Goal: Information Seeking & Learning: Learn about a topic

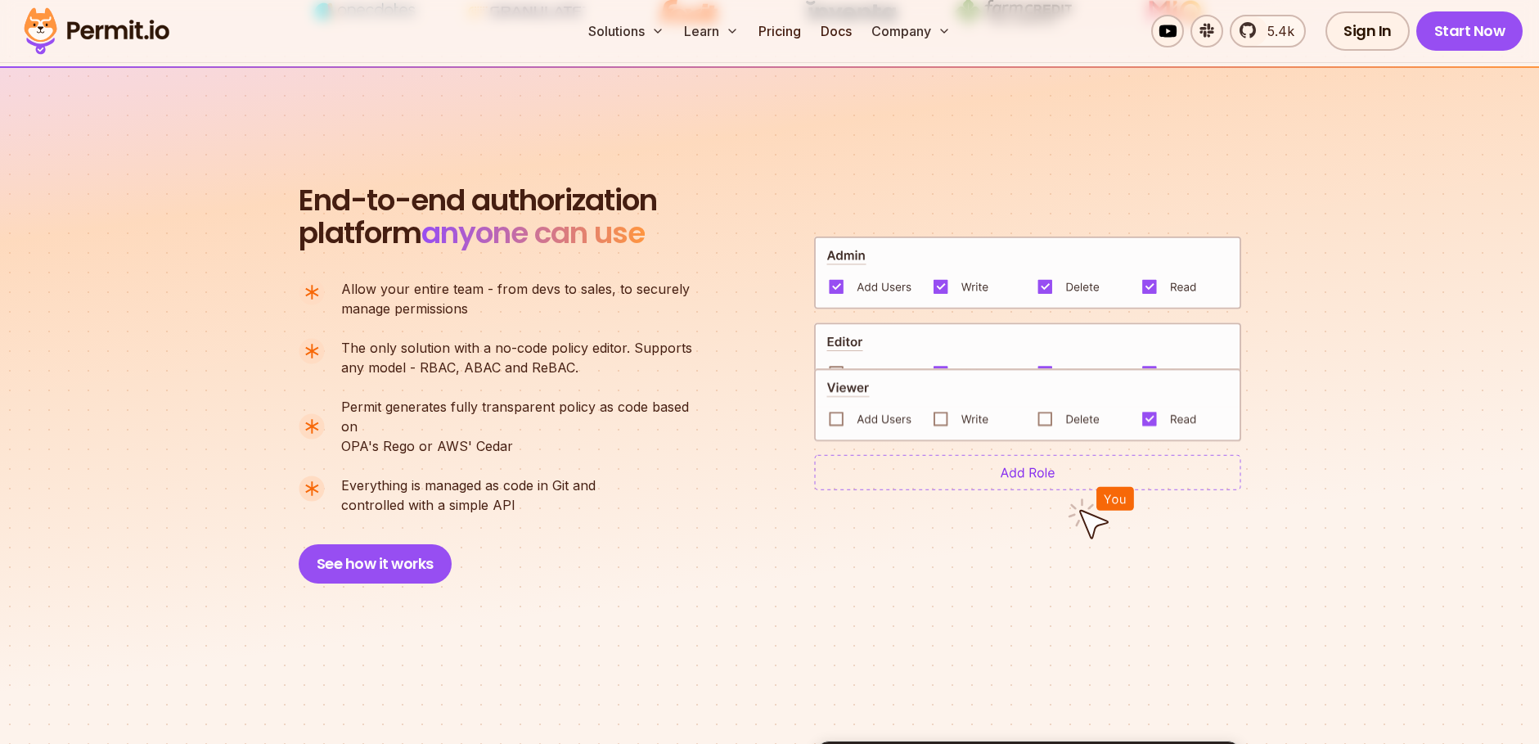
scroll to position [1080, 0]
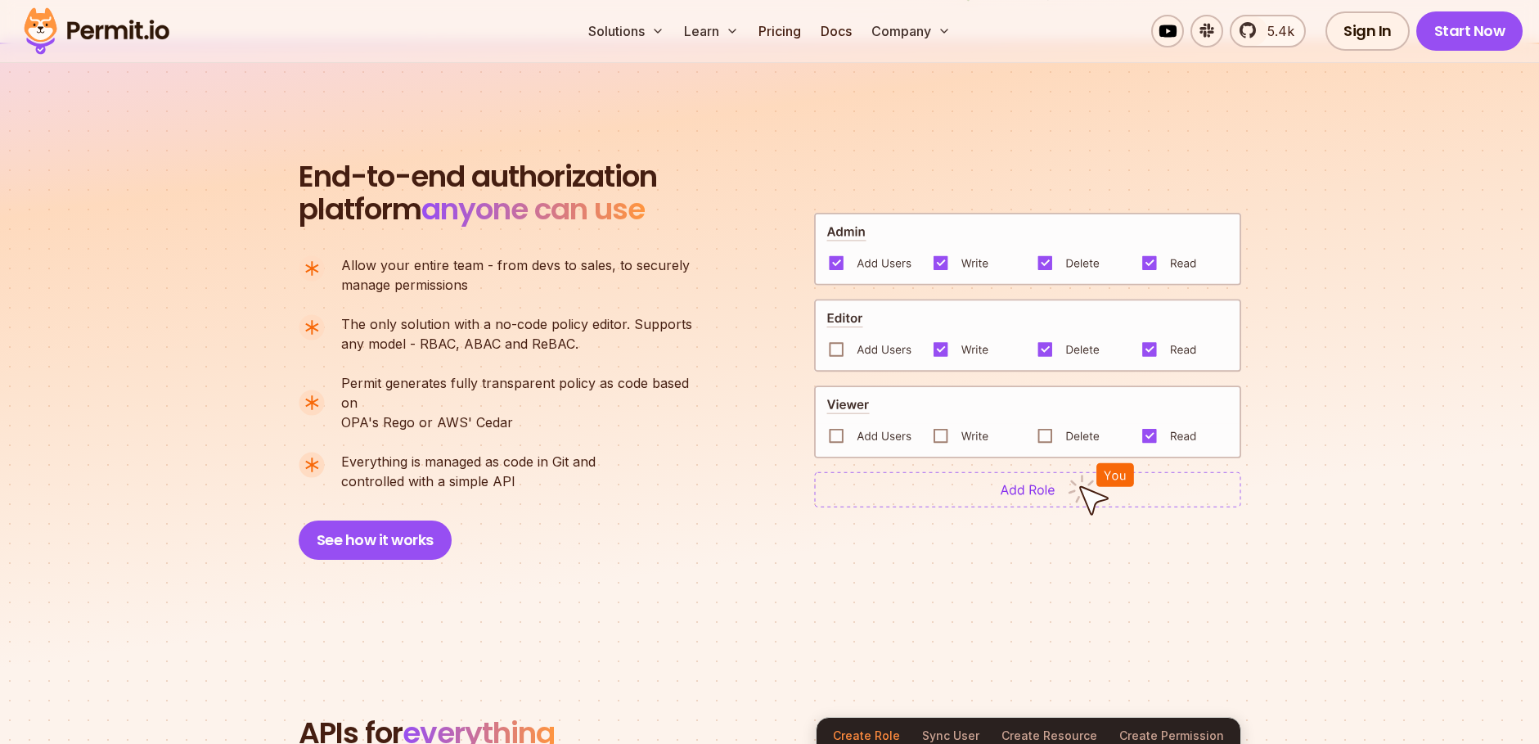
click at [835, 341] on img at bounding box center [1027, 336] width 427 height 74
click at [1016, 483] on img at bounding box center [1027, 489] width 427 height 36
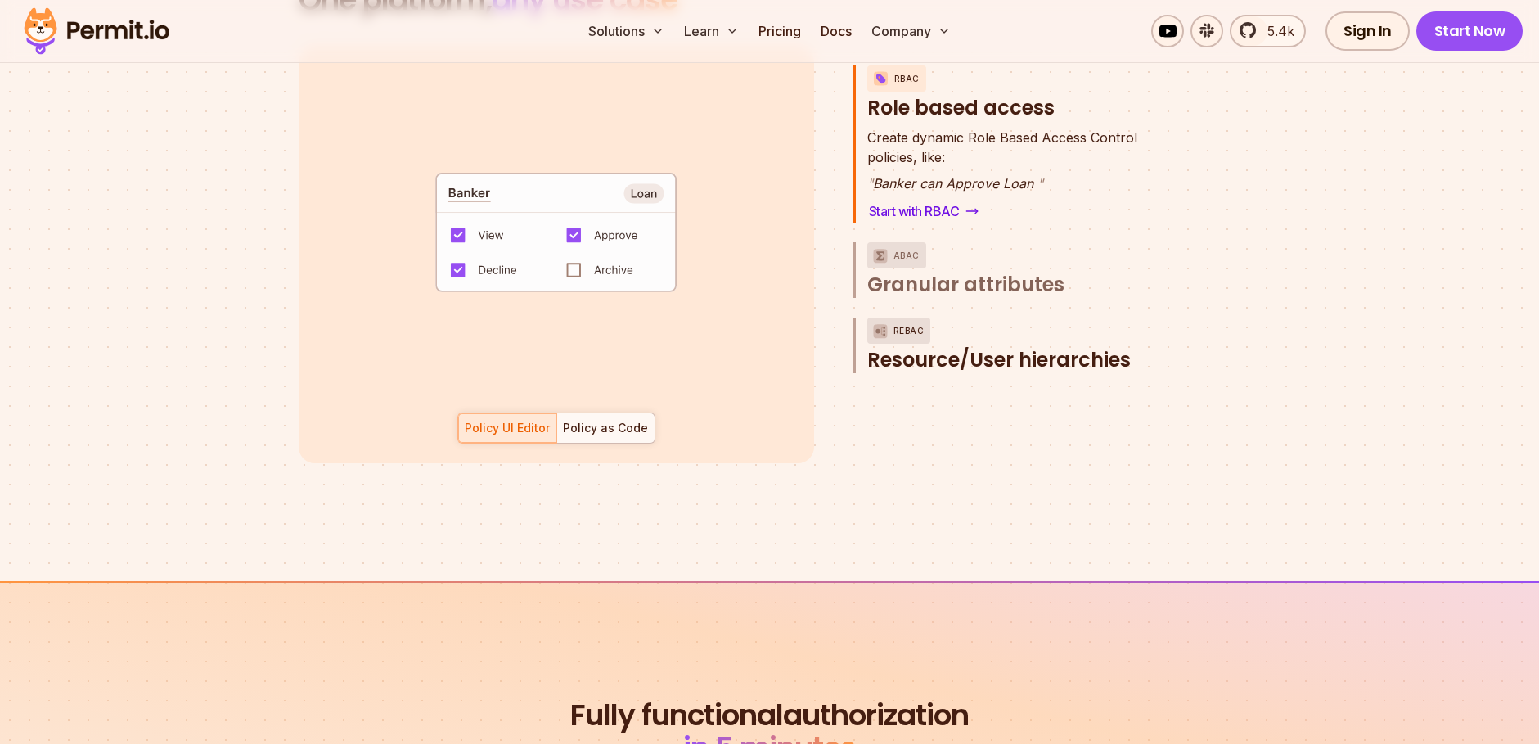
scroll to position [2258, 0]
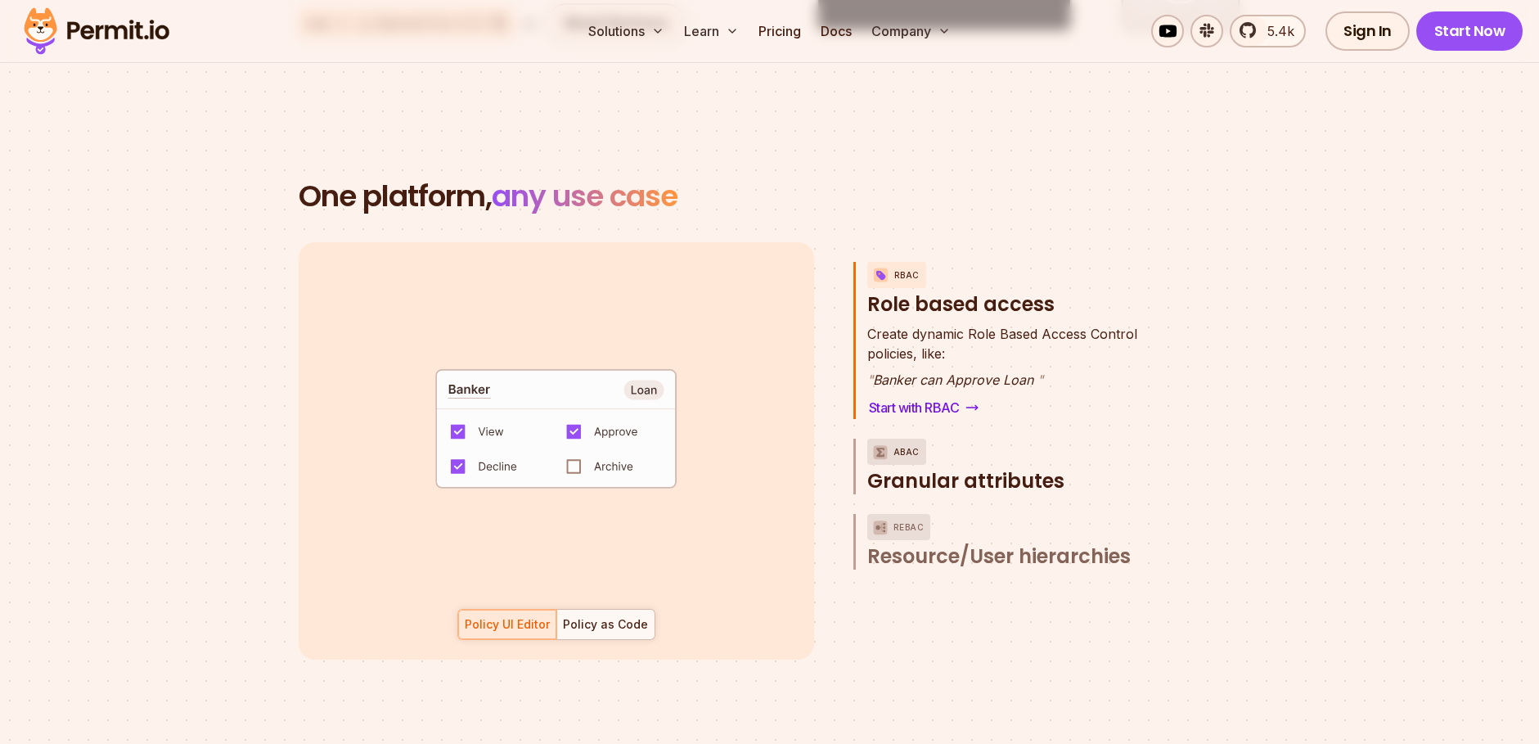
click at [933, 468] on span "Granular attributes" at bounding box center [965, 481] width 197 height 26
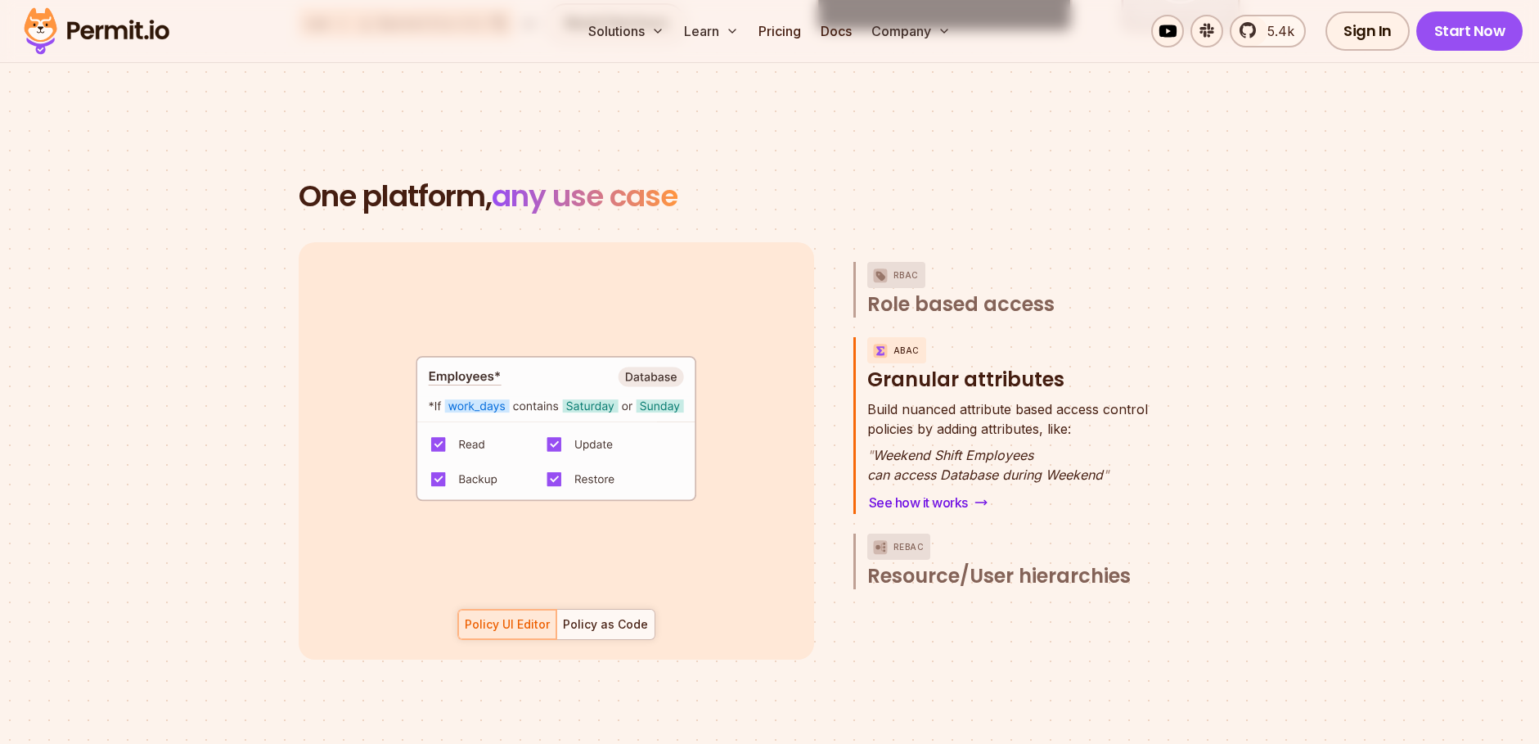
drag, startPoint x: 451, startPoint y: 365, endPoint x: 639, endPoint y: 385, distance: 189.2
click at [639, 385] on code "default allow := false allow if { some _, allowed_actions in conditions input.a…" at bounding box center [556, 435] width 378 height 173
click at [979, 563] on span "Resource/User hierarchies" at bounding box center [998, 576] width 263 height 26
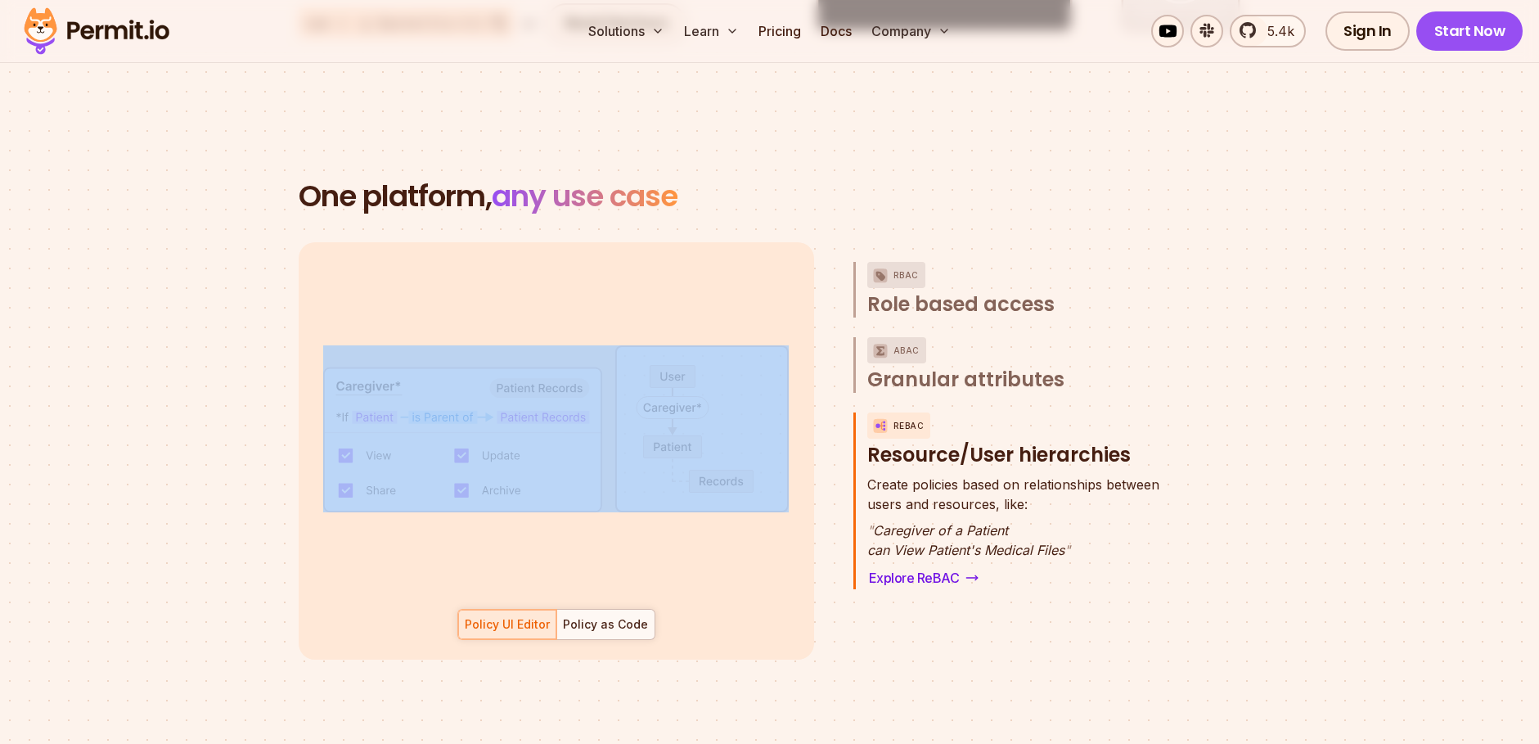
drag, startPoint x: 304, startPoint y: 370, endPoint x: 439, endPoint y: 407, distance: 139.9
click at [439, 407] on div "default allow := false allow if { some role in data.users[input.user].roles act…" at bounding box center [556, 450] width 515 height 417
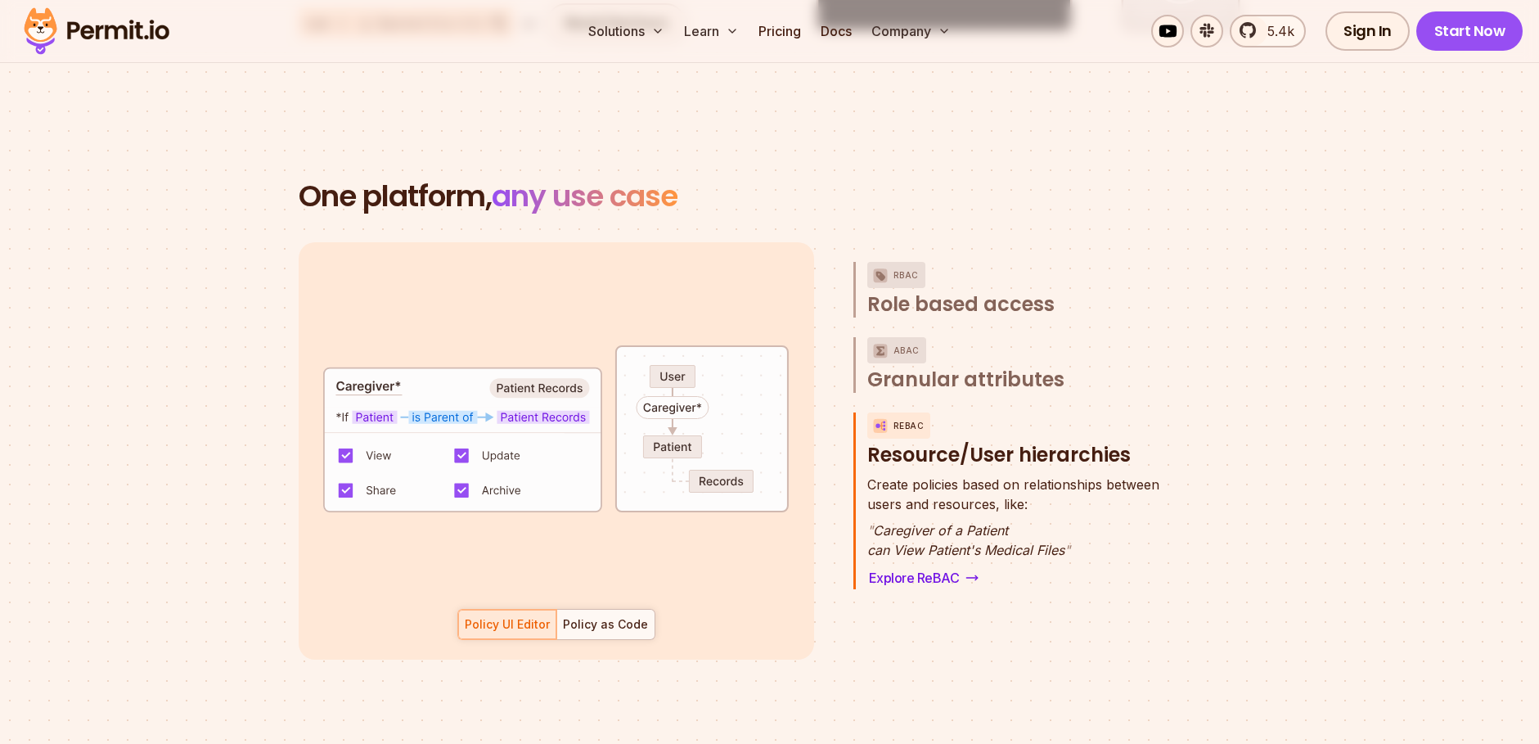
click at [207, 410] on section "One platform, any use case RBAC Role based access default allow := false allow …" at bounding box center [769, 439] width 1539 height 676
click at [584, 616] on div "Policy as Code" at bounding box center [605, 624] width 85 height 16
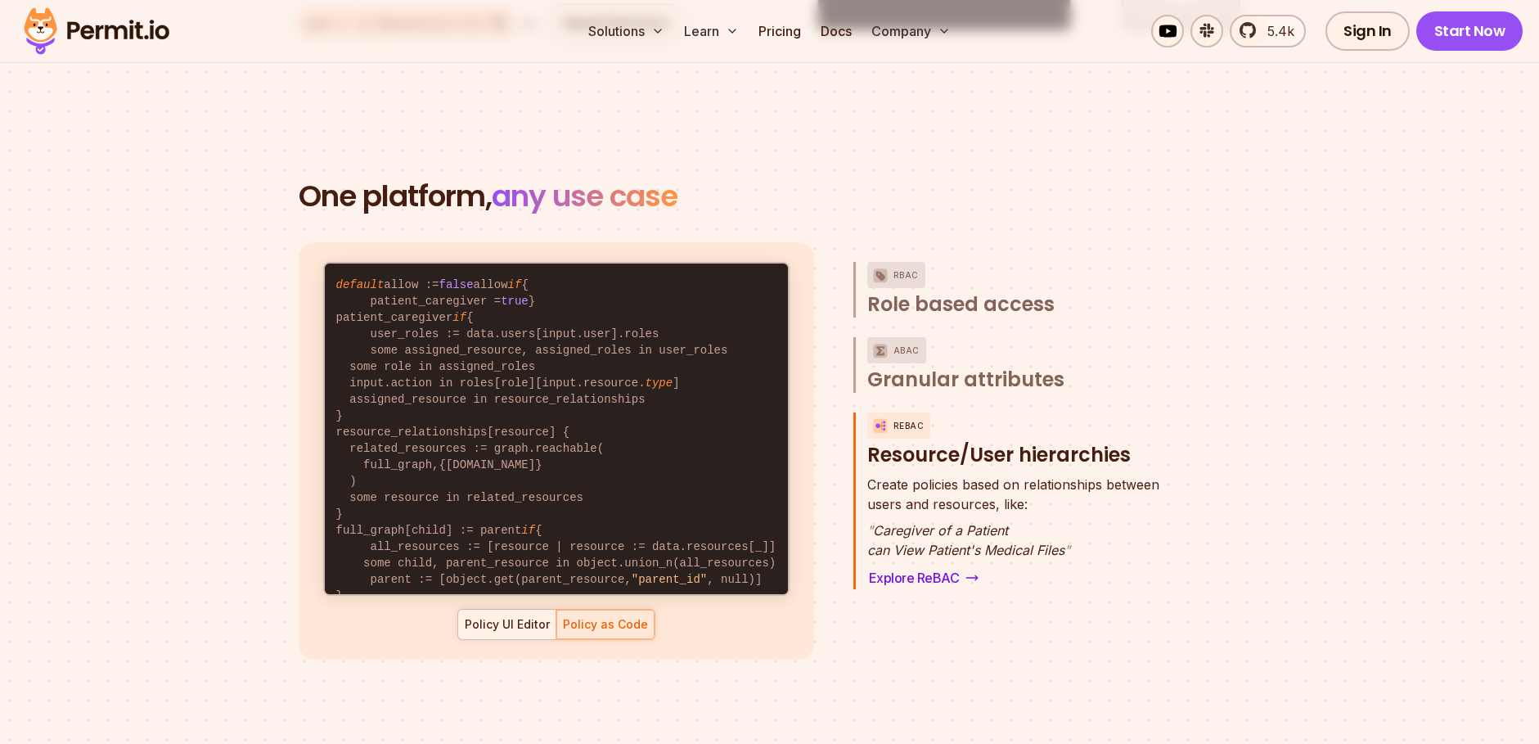
click at [517, 616] on div "Policy UI Editor" at bounding box center [507, 624] width 85 height 16
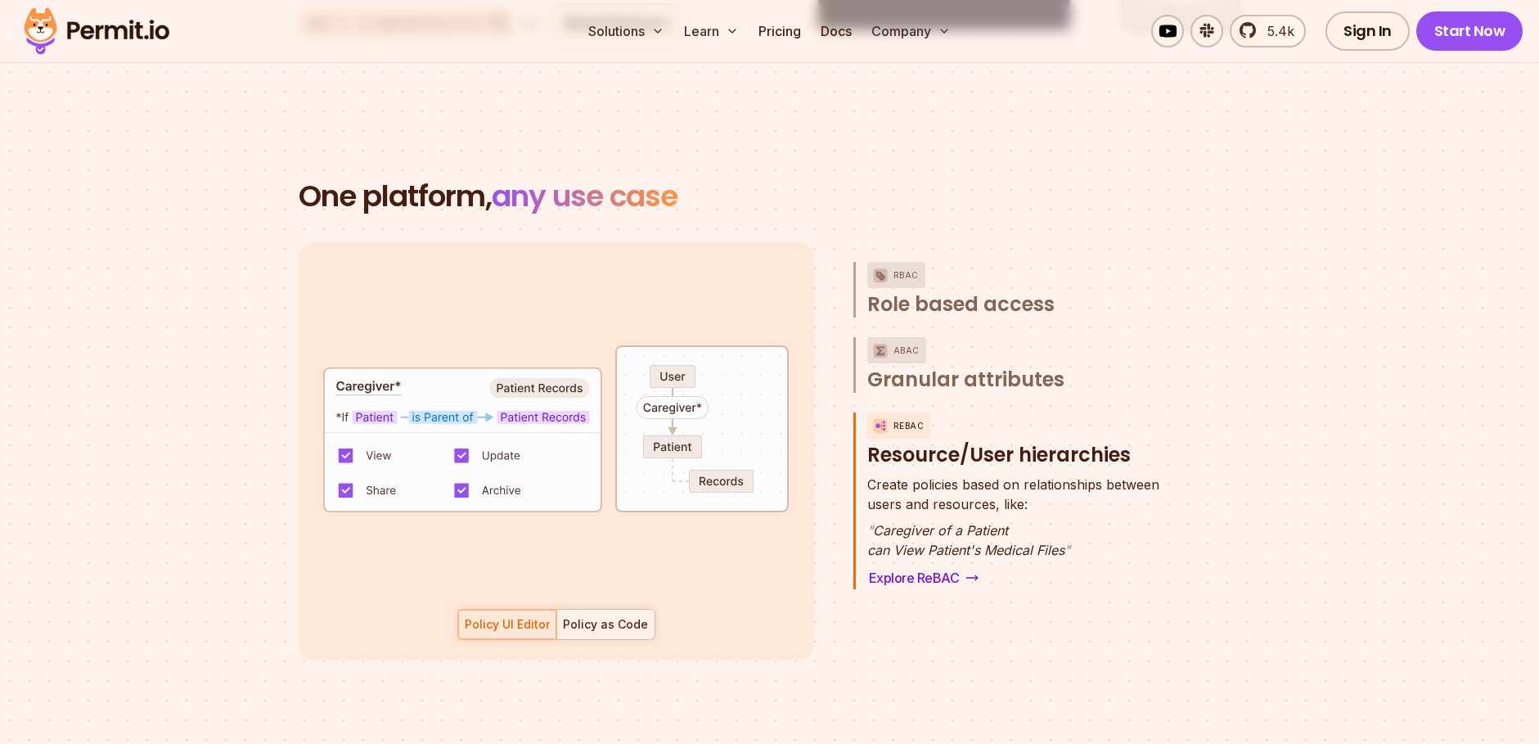
click at [608, 616] on div "Policy as Code" at bounding box center [605, 624] width 85 height 16
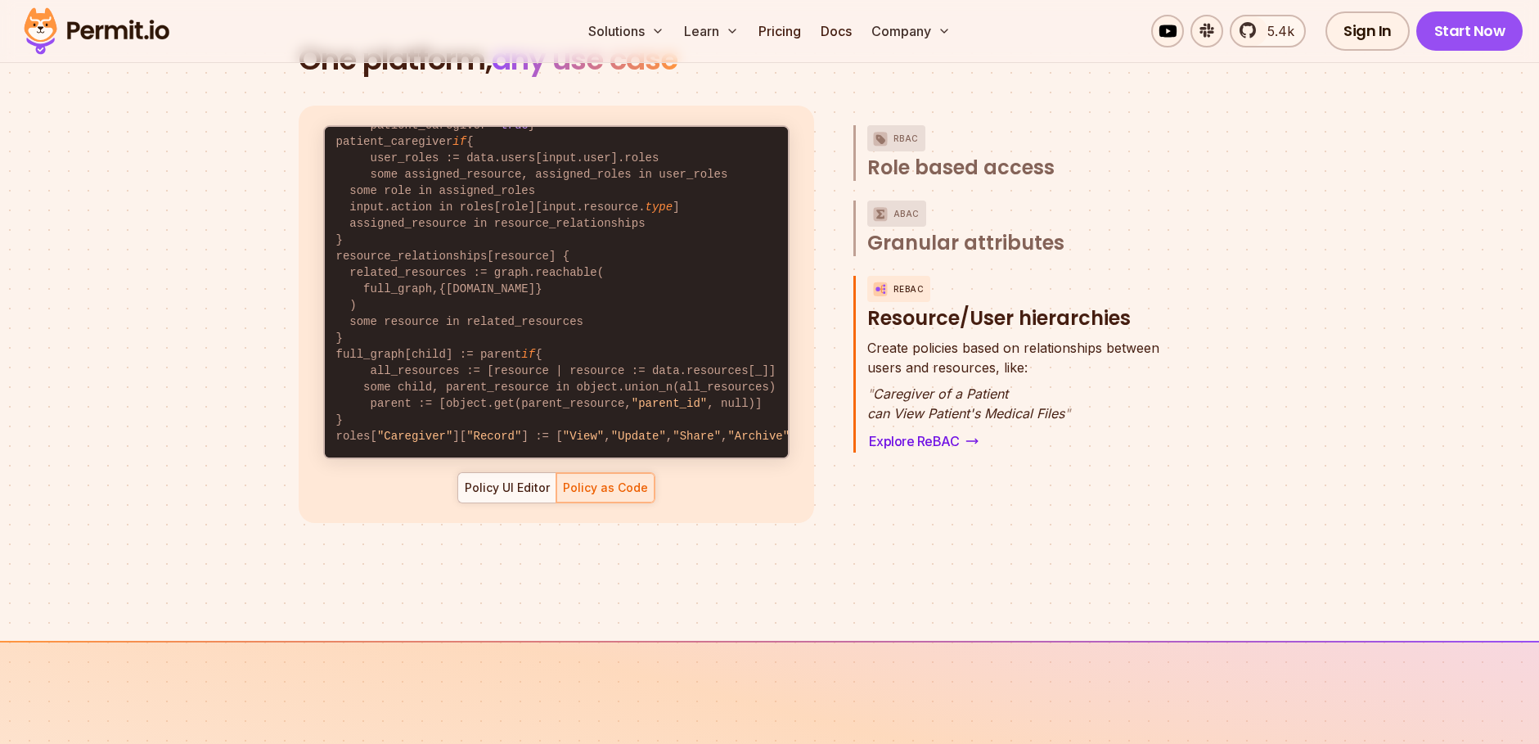
scroll to position [2454, 0]
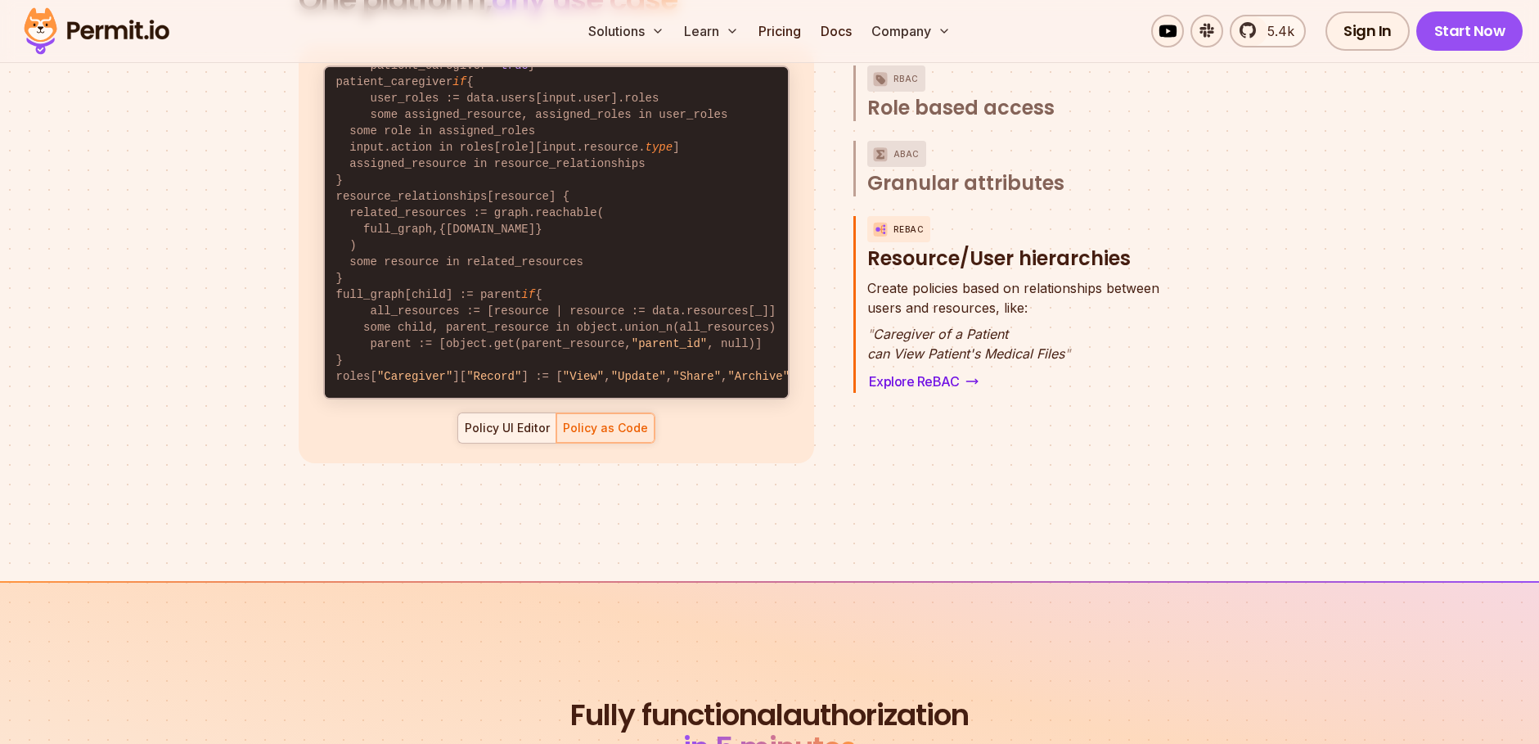
click at [489, 420] on div "Policy UI Editor" at bounding box center [507, 428] width 85 height 16
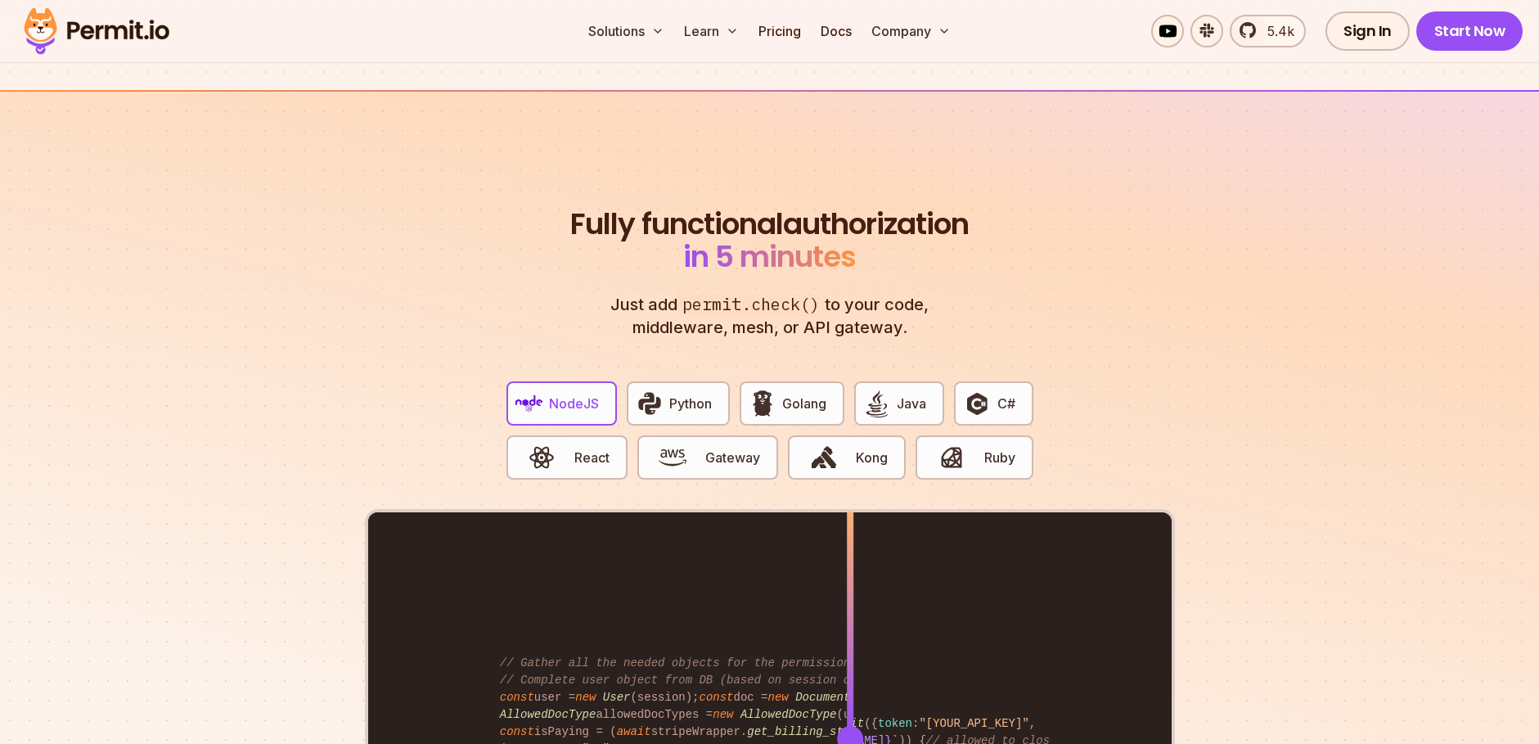
scroll to position [3141, 0]
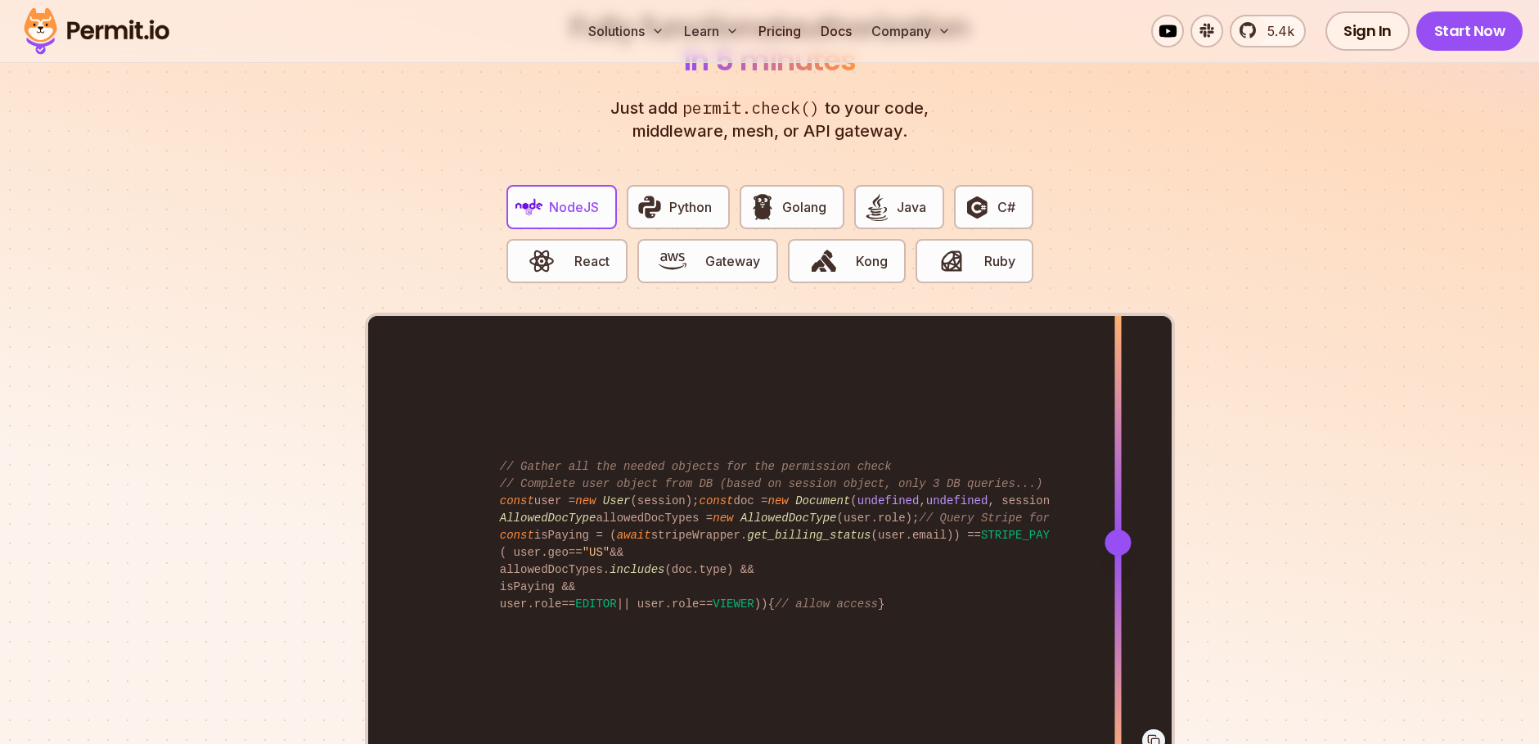
drag, startPoint x: 857, startPoint y: 530, endPoint x: 1116, endPoint y: 550, distance: 259.2
click at [1116, 550] on div at bounding box center [1117, 542] width 7 height 452
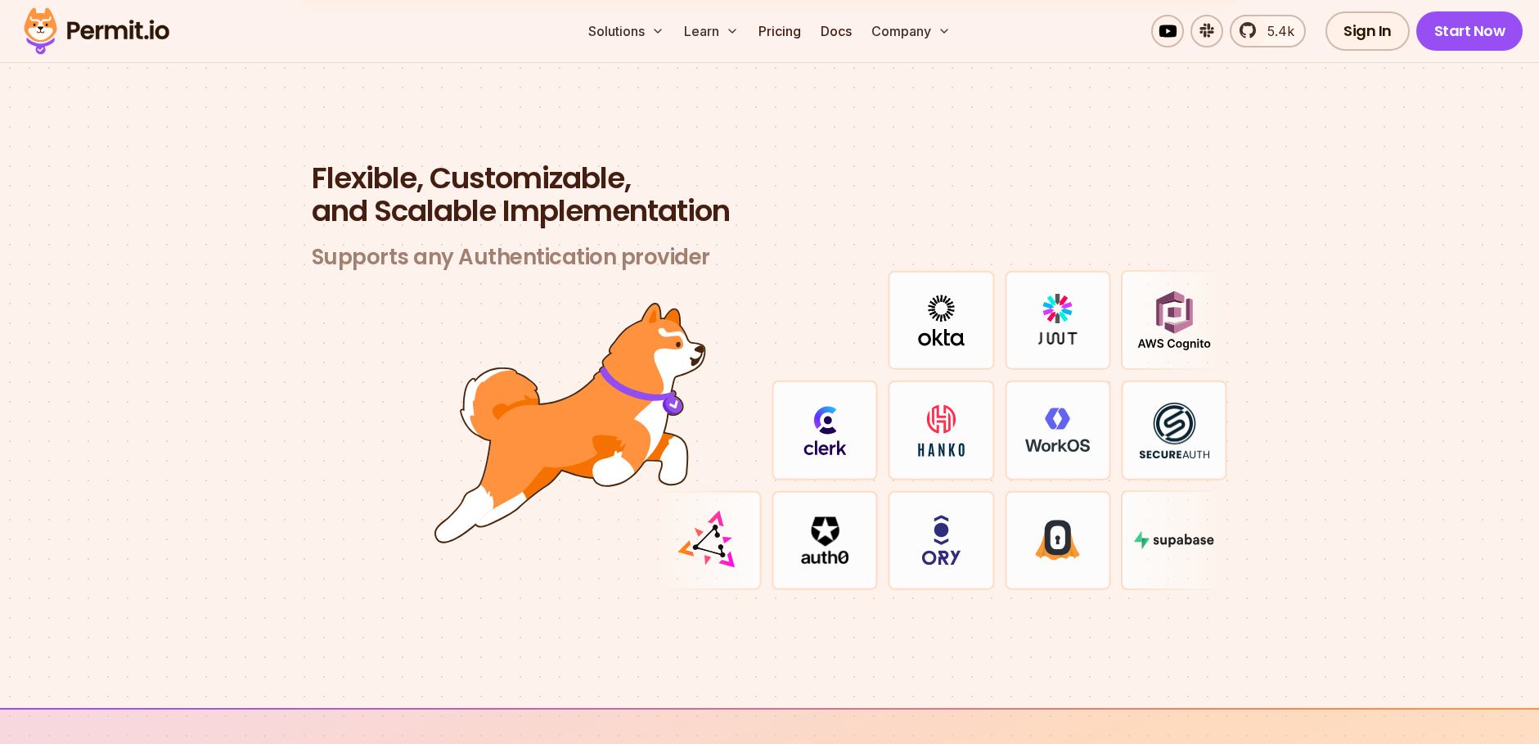
scroll to position [4712, 0]
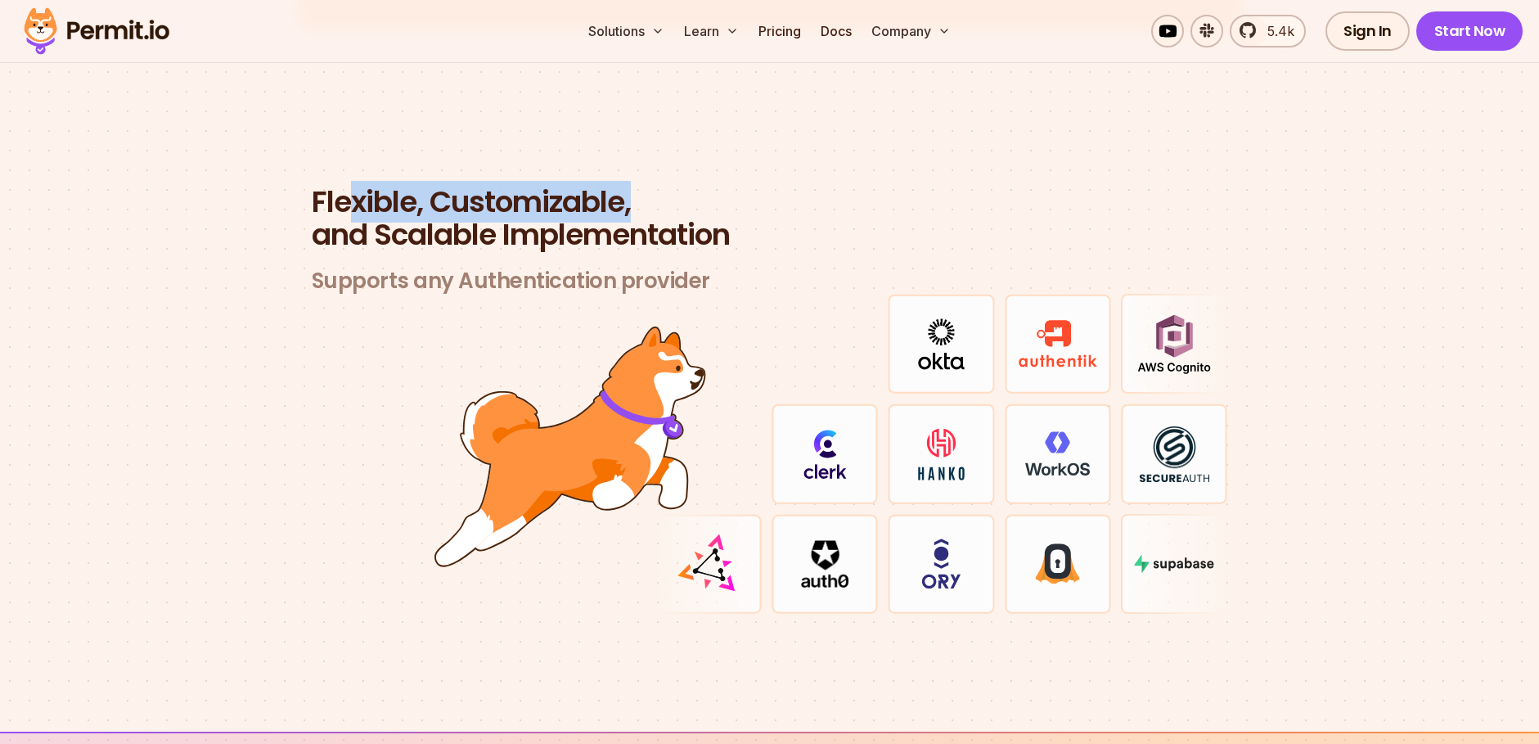
click at [713, 186] on span "Flexible, Customizable," at bounding box center [770, 202] width 916 height 33
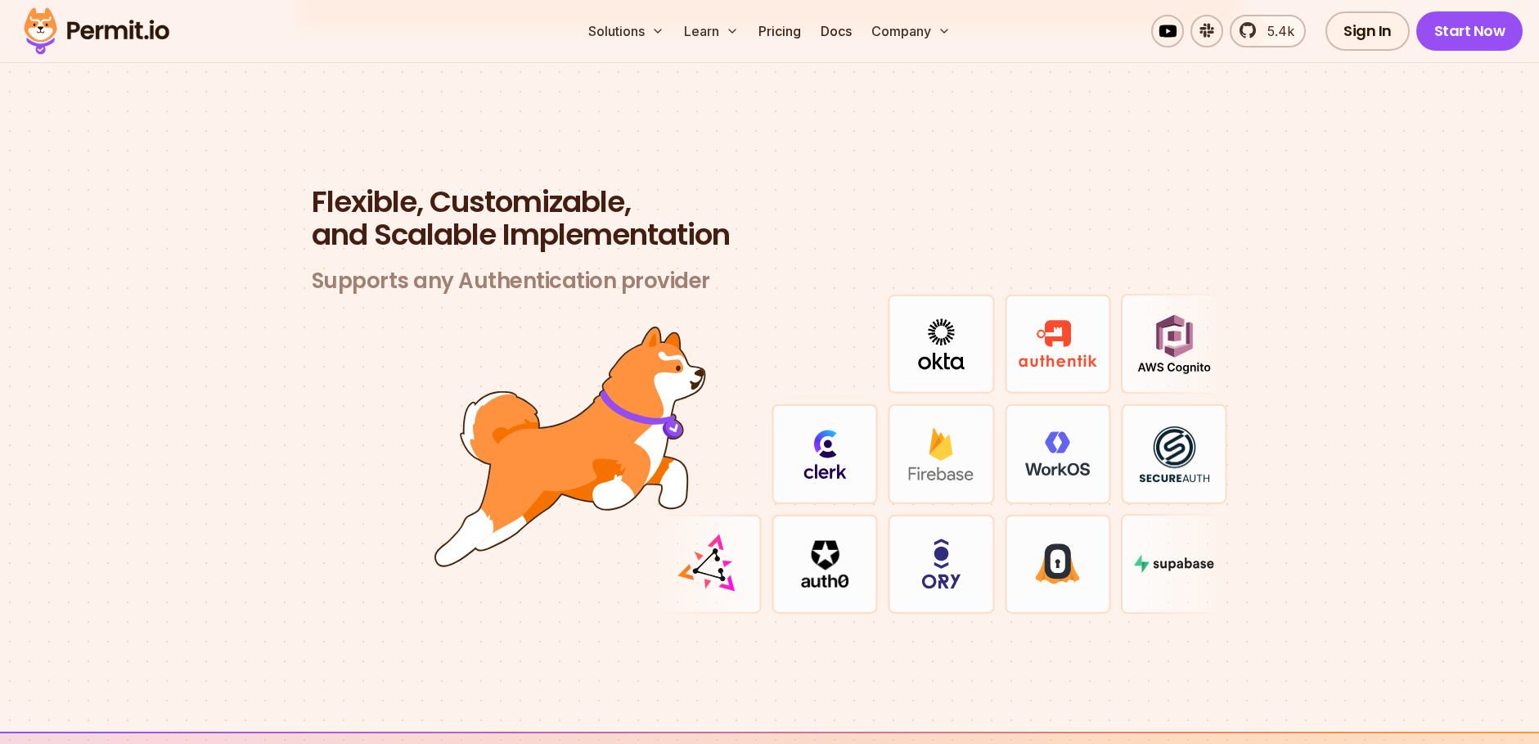
drag, startPoint x: 842, startPoint y: 239, endPoint x: 266, endPoint y: 239, distance: 575.9
click at [266, 239] on section "Flexible, Customizable, and Scalable Implementation Supports any Authentication…" at bounding box center [769, 419] width 1539 height 625
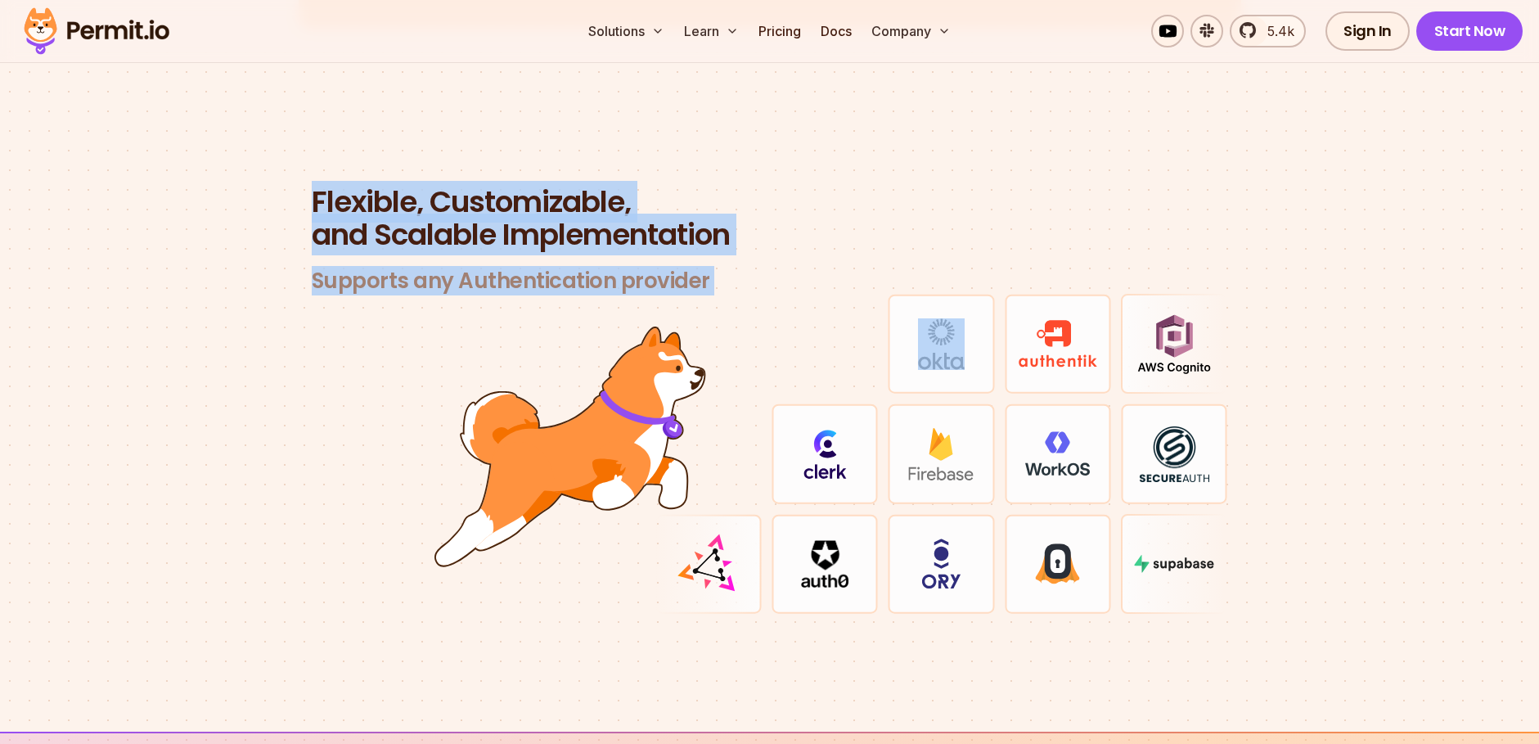
drag, startPoint x: 262, startPoint y: 145, endPoint x: 943, endPoint y: 380, distance: 721.0
click at [943, 378] on section "Flexible, Customizable, and Scalable Implementation Supports any Authentication…" at bounding box center [769, 419] width 1539 height 625
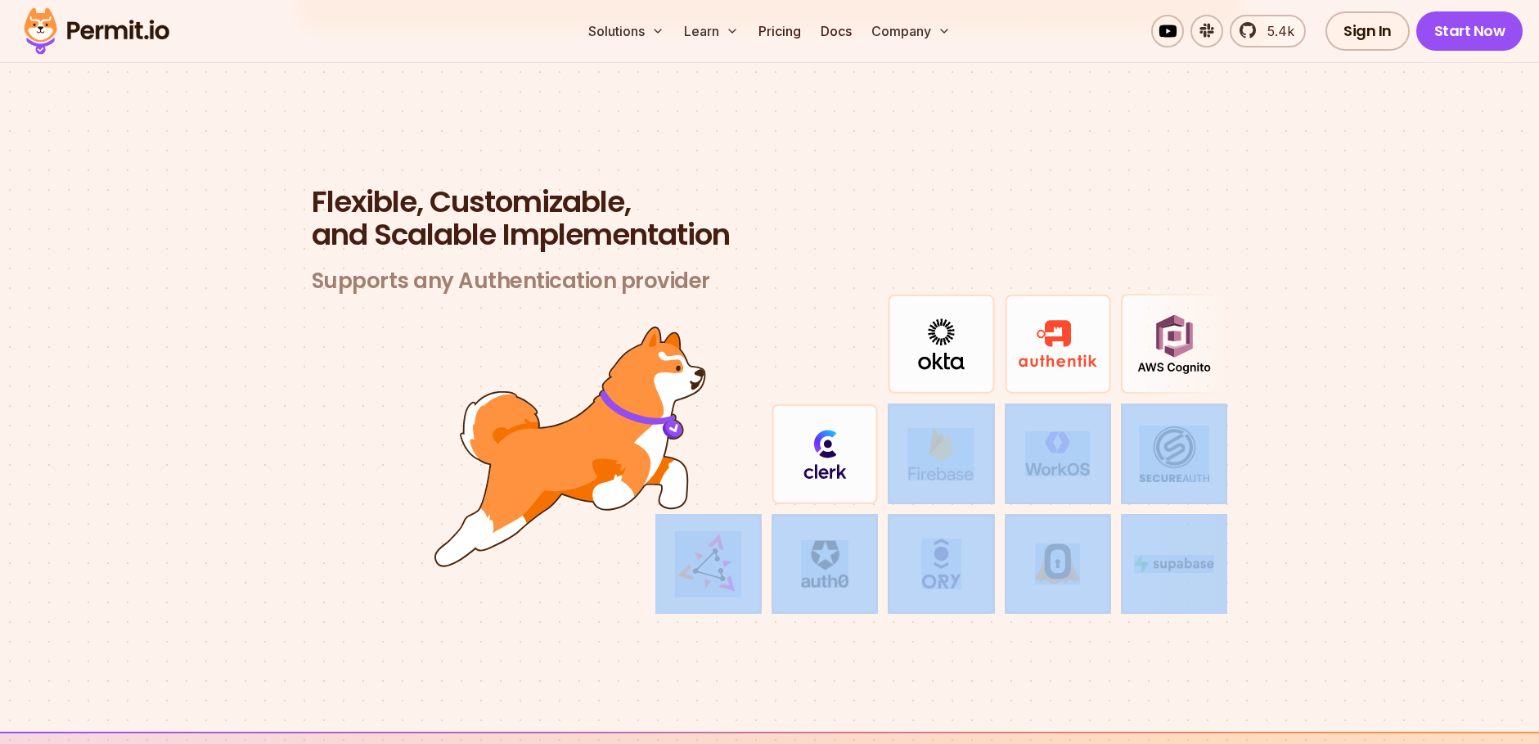
drag, startPoint x: 943, startPoint y: 380, endPoint x: 1284, endPoint y: 594, distance: 402.4
click at [1284, 594] on section "Flexible, Customizable, and Scalable Implementation Supports any Authentication…" at bounding box center [769, 419] width 1539 height 625
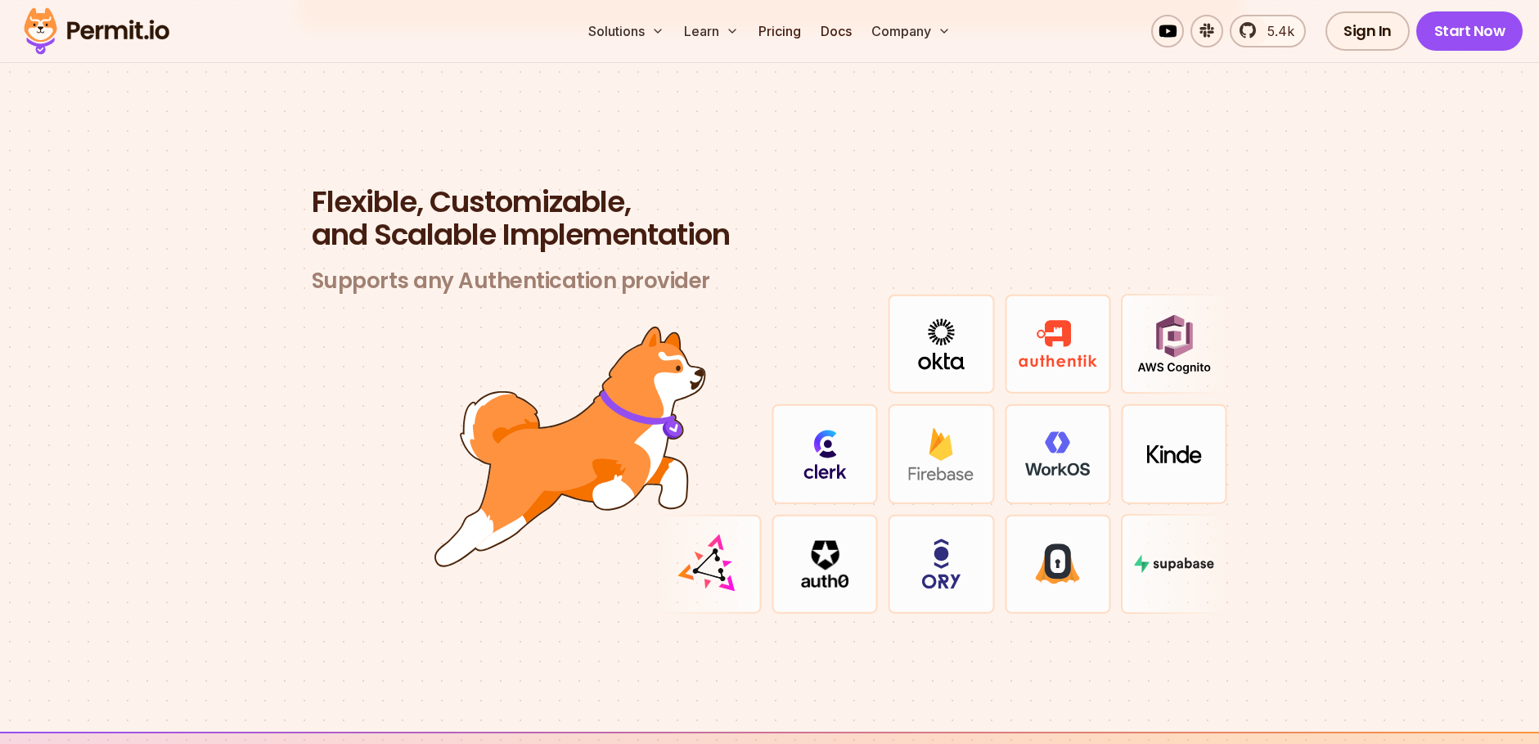
click at [1436, 516] on section "Flexible, Customizable, and Scalable Implementation Supports any Authentication…" at bounding box center [769, 419] width 1539 height 625
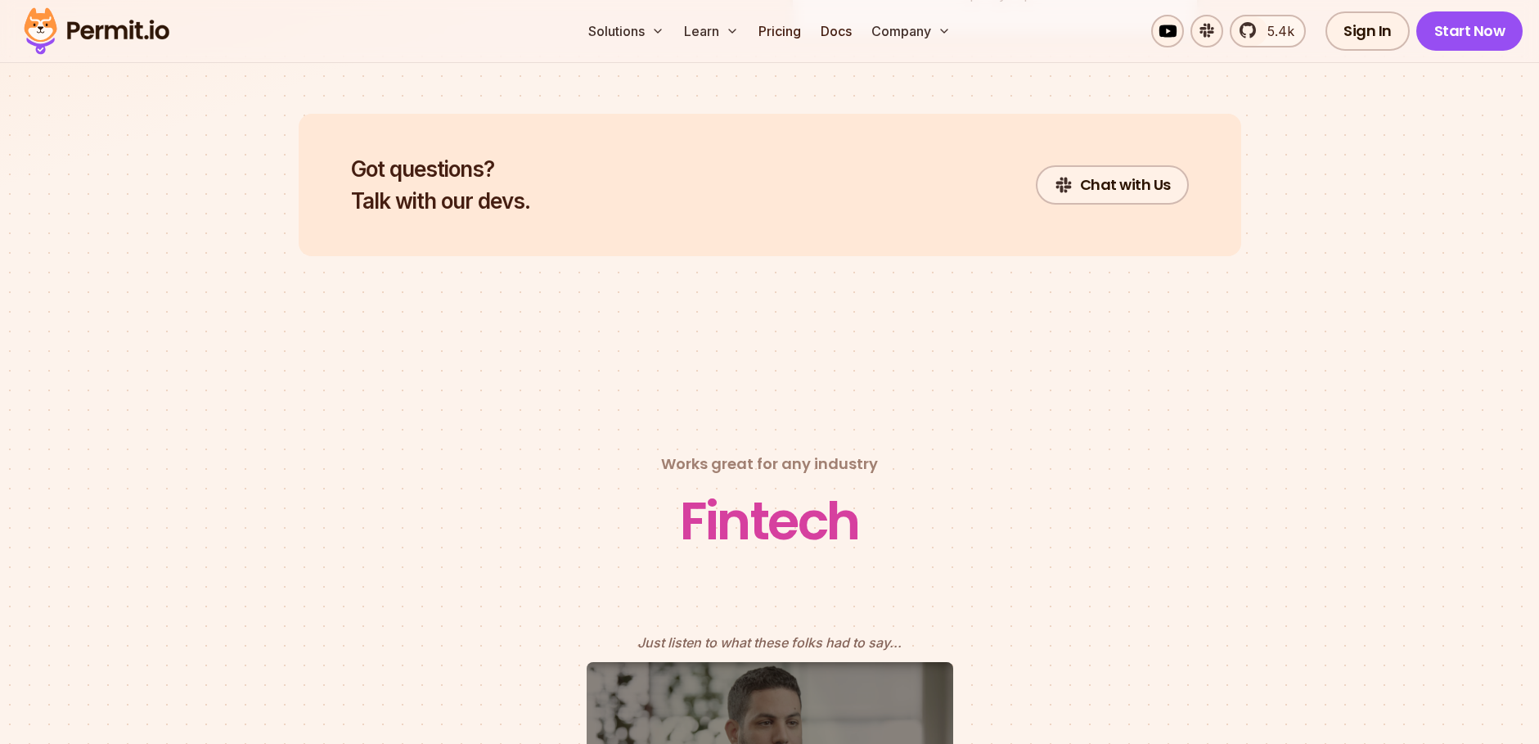
scroll to position [7079, 0]
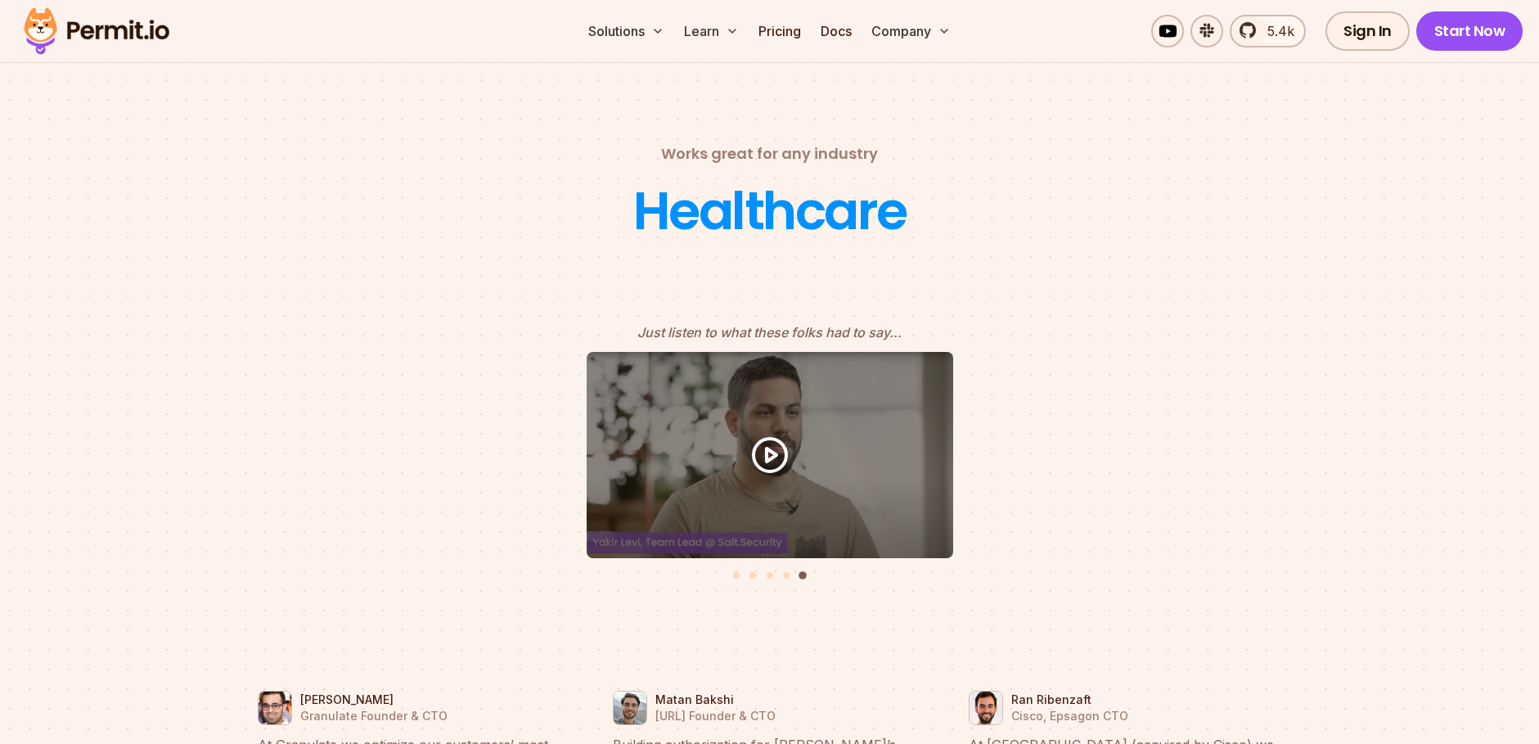
drag, startPoint x: 562, startPoint y: 489, endPoint x: 1329, endPoint y: 497, distance: 767.3
click at [1275, 501] on button "5 of 5" at bounding box center [769, 455] width 1047 height 206
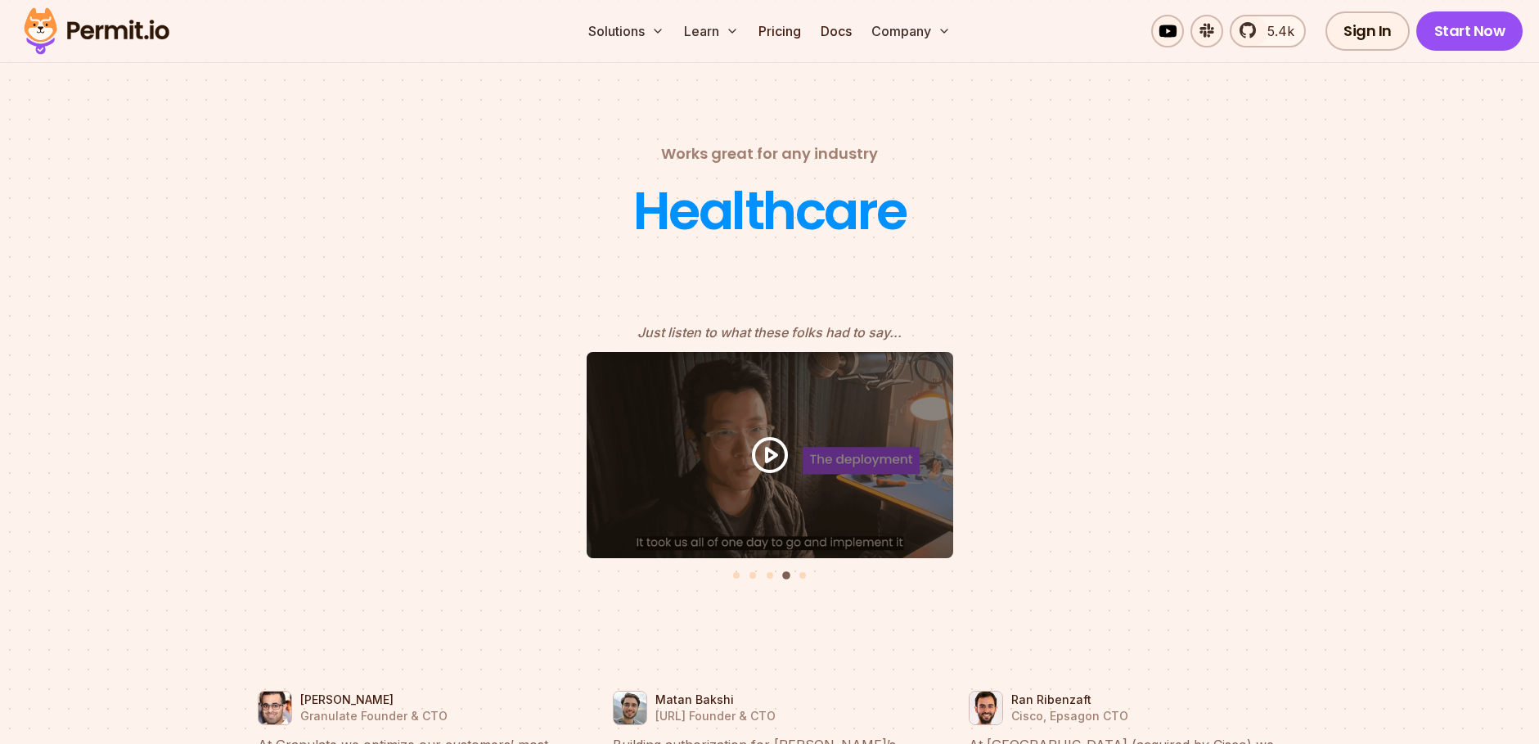
drag, startPoint x: 754, startPoint y: 470, endPoint x: 1315, endPoint y: 479, distance: 561.2
click at [1178, 478] on button "4 of 5" at bounding box center [769, 455] width 1047 height 206
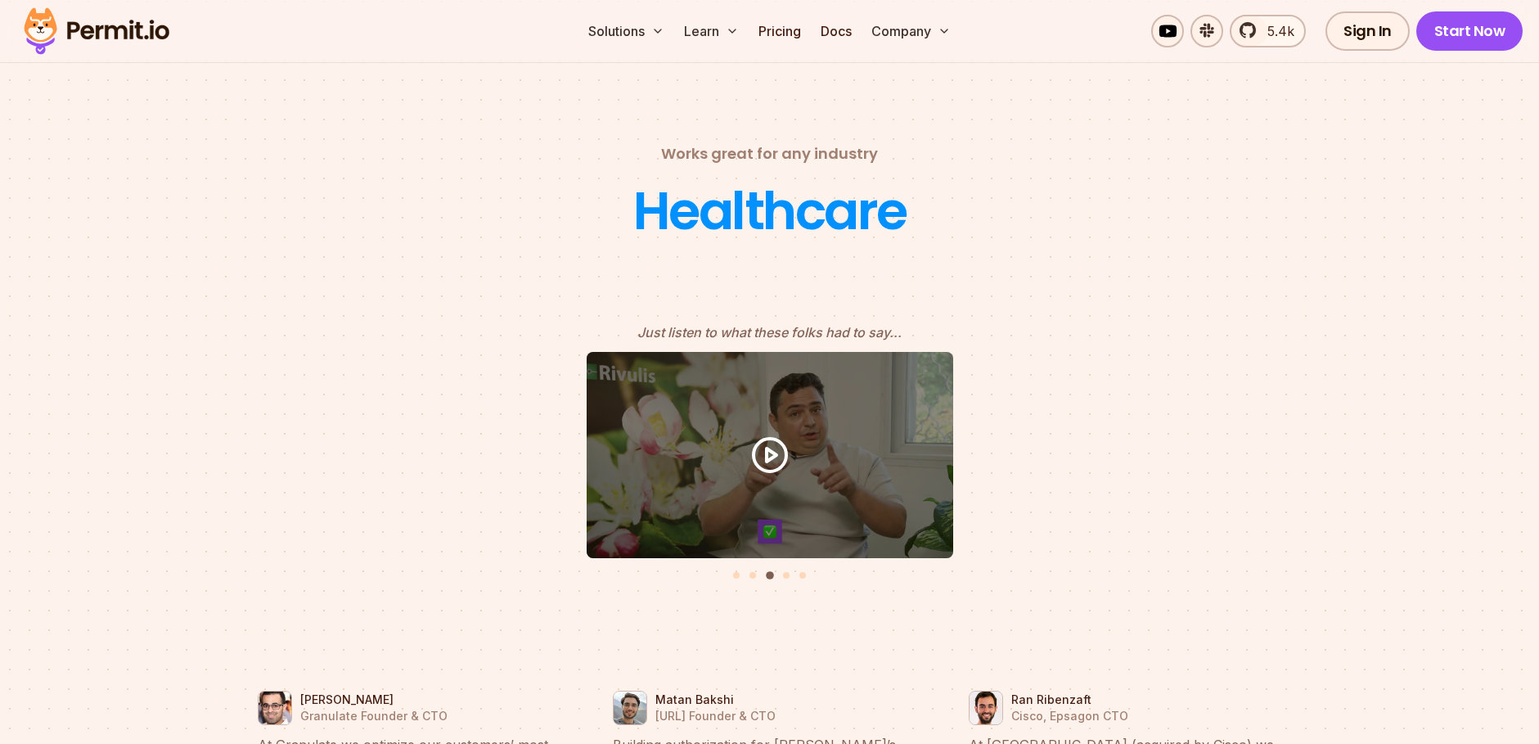
click at [1191, 506] on button "3 of 5" at bounding box center [769, 455] width 1047 height 206
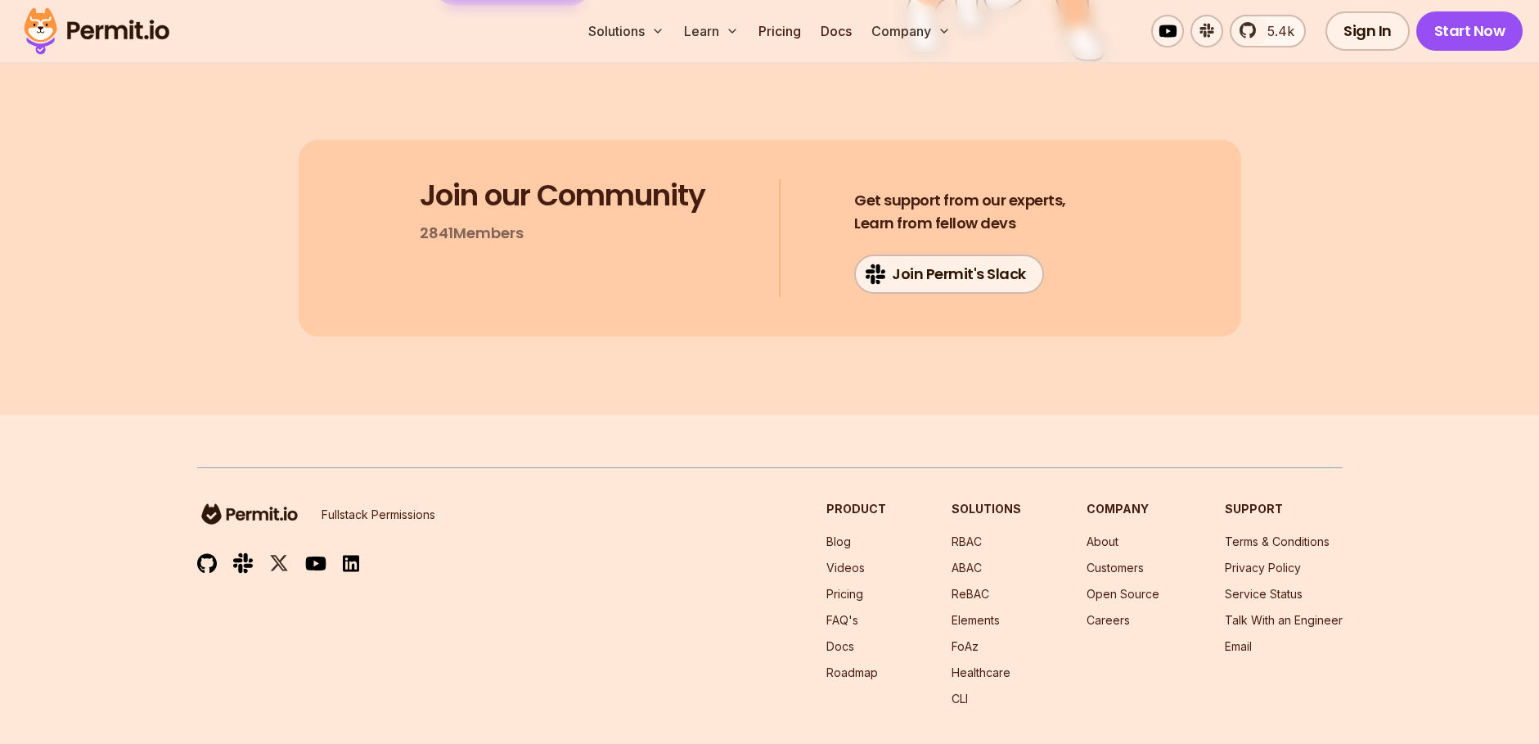
scroll to position [8764, 0]
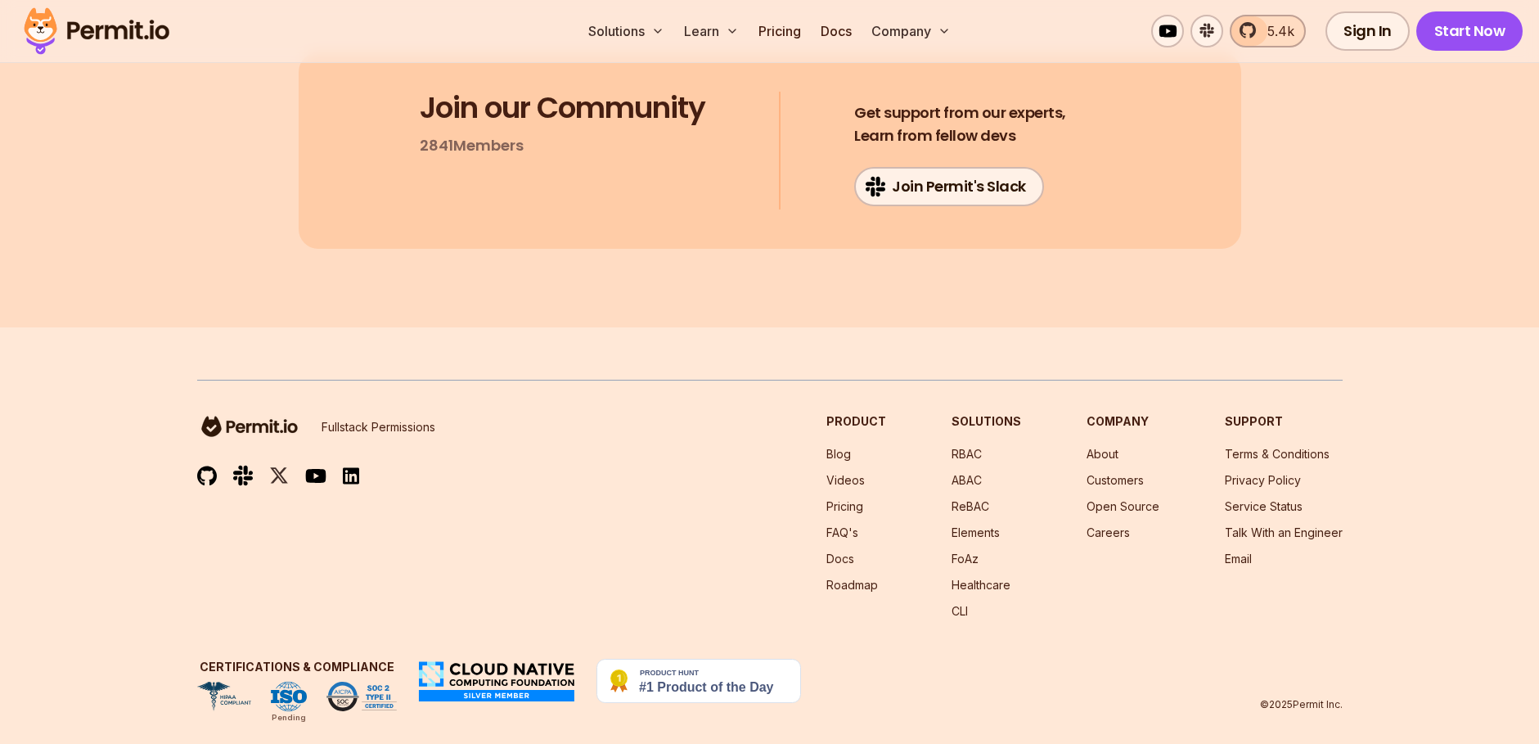
click at [1260, 36] on span "5.4k" at bounding box center [1275, 31] width 37 height 20
click at [393, 419] on p "Fullstack Permissions" at bounding box center [378, 427] width 114 height 16
click at [492, 431] on div "Fullstack Permissions Product Blog Videos Pricing FAQ's Docs Roadmap Solutions …" at bounding box center [769, 516] width 1145 height 206
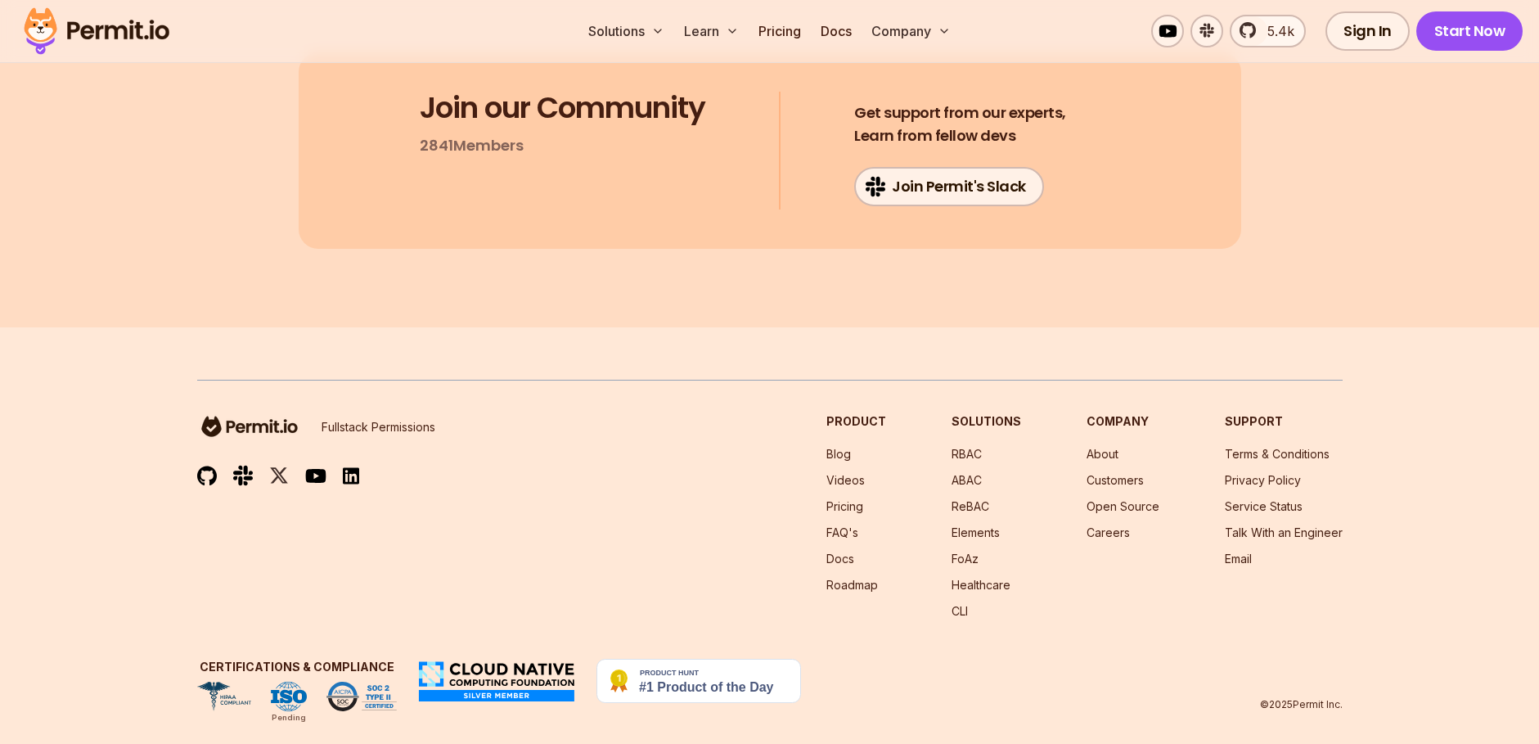
click at [357, 466] on img at bounding box center [351, 475] width 16 height 19
